Goal: Find specific page/section: Find specific page/section

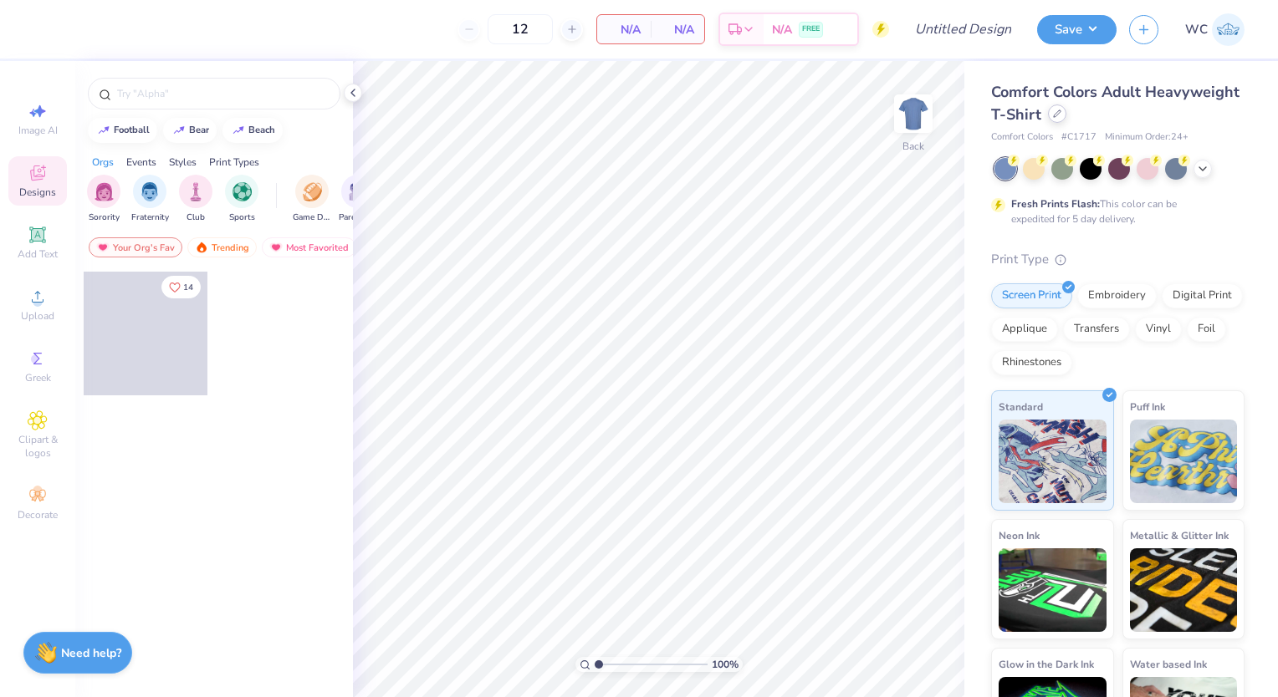
click at [1061, 115] on icon at bounding box center [1057, 114] width 8 height 8
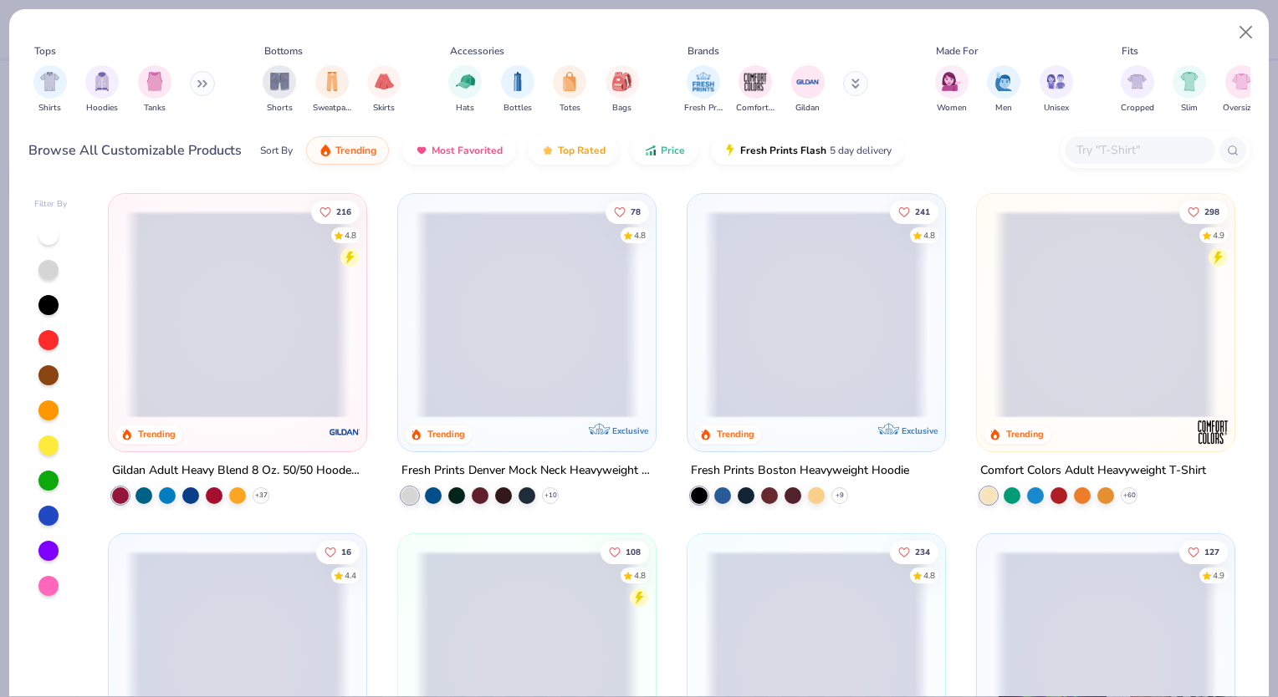
click at [853, 88] on icon at bounding box center [856, 86] width 6 height 3
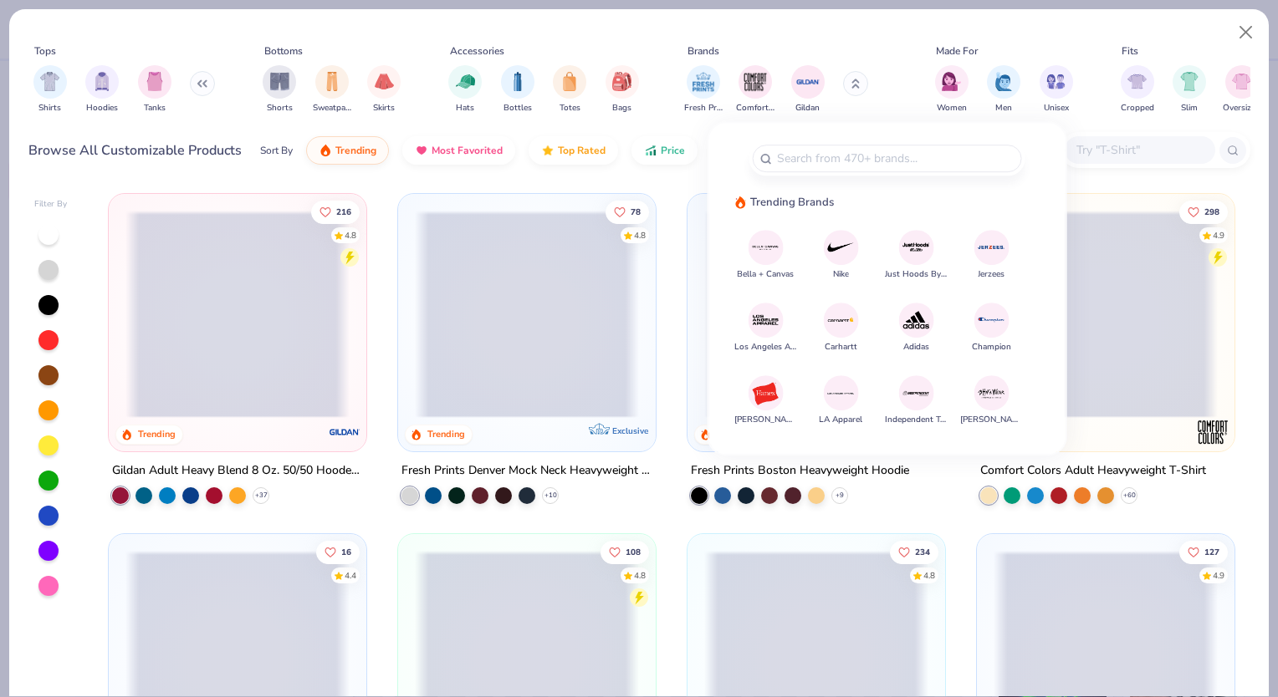
click at [764, 240] on img at bounding box center [765, 246] width 29 height 29
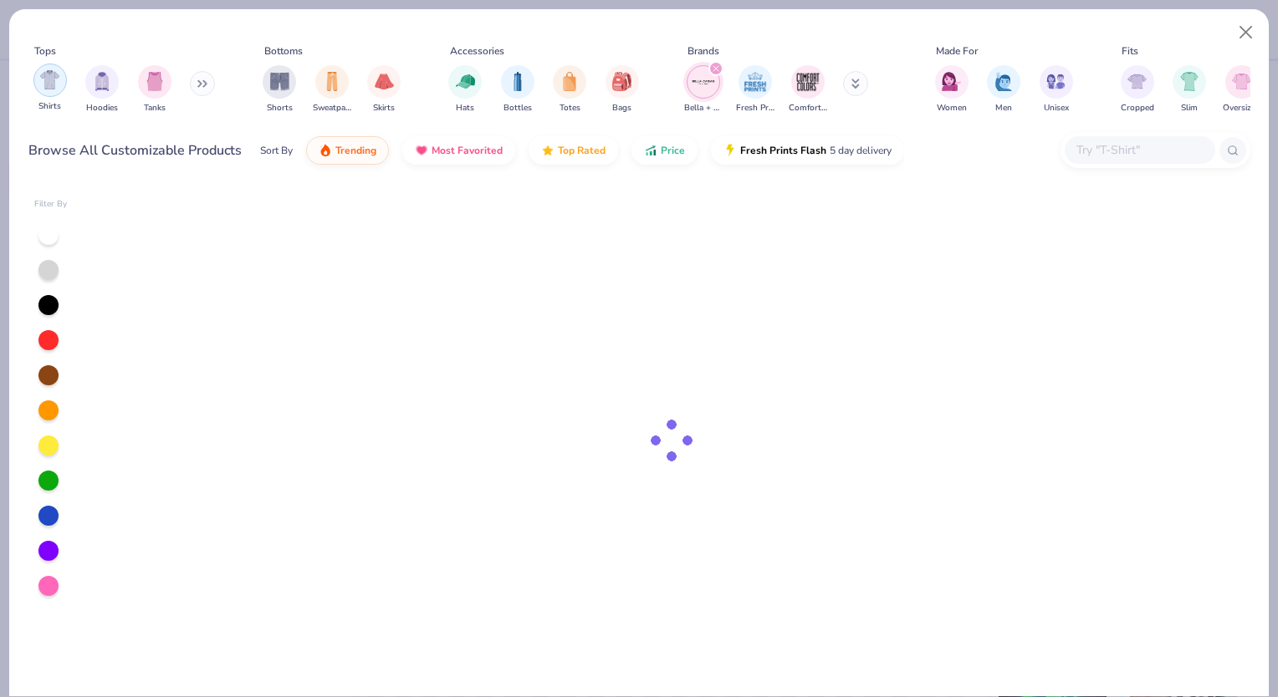
click at [49, 91] on div "filter for Shirts" at bounding box center [49, 80] width 33 height 33
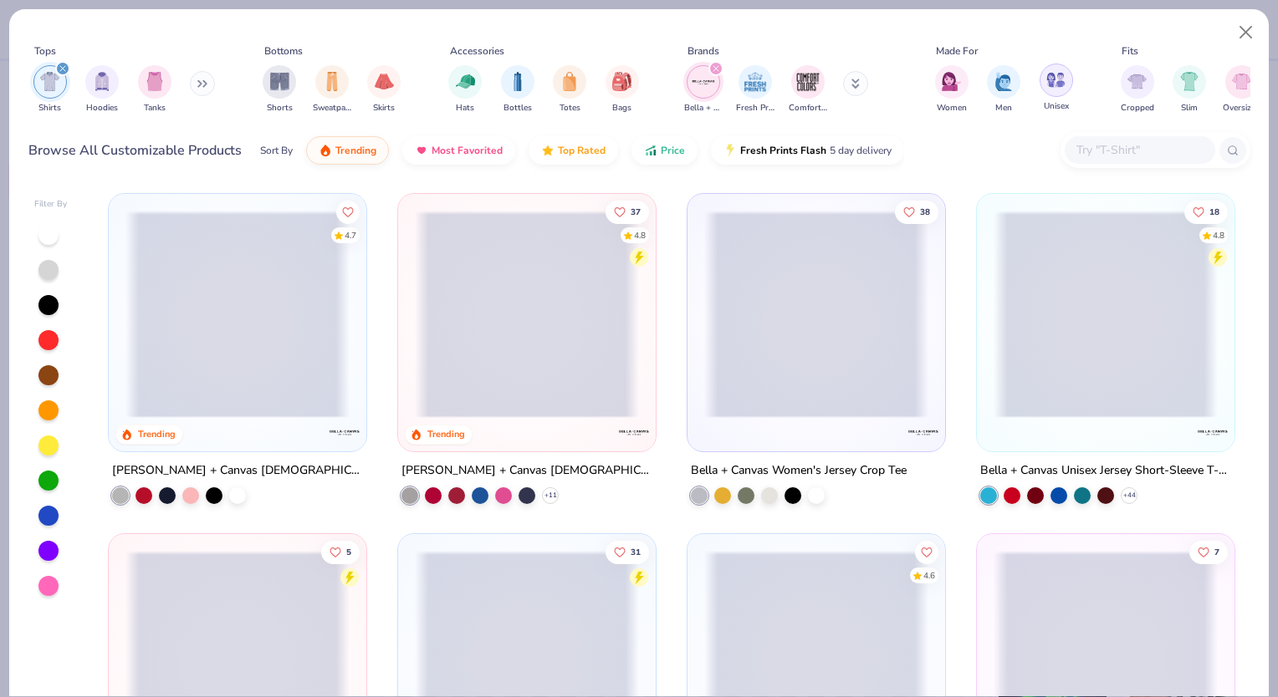
click at [1051, 75] on img "filter for Unisex" at bounding box center [1055, 79] width 19 height 19
